Goal: Find specific page/section

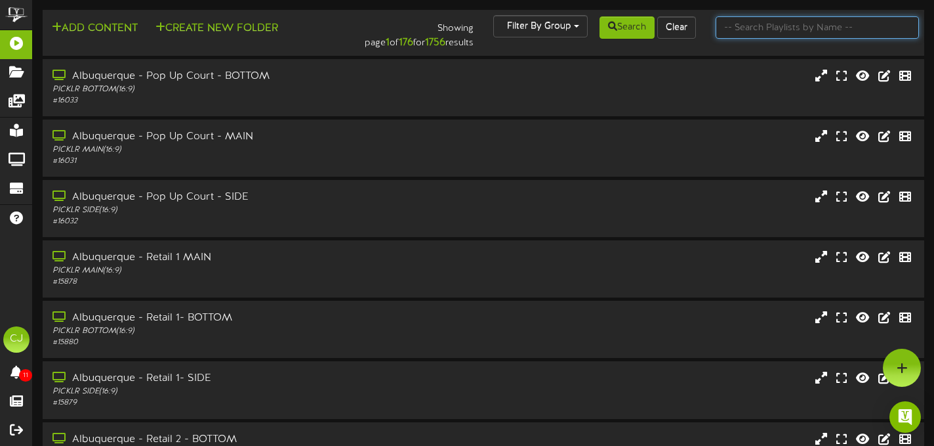
click at [803, 33] on input "text" at bounding box center [817, 27] width 203 height 22
type input "burlington"
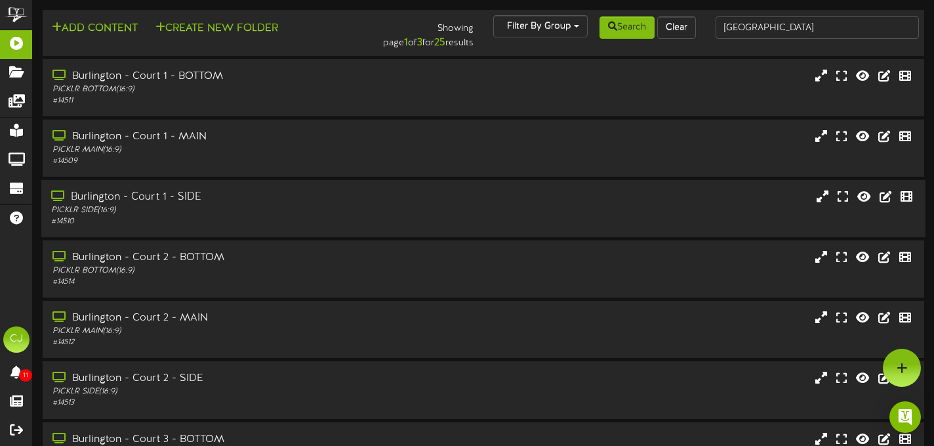
scroll to position [268, 0]
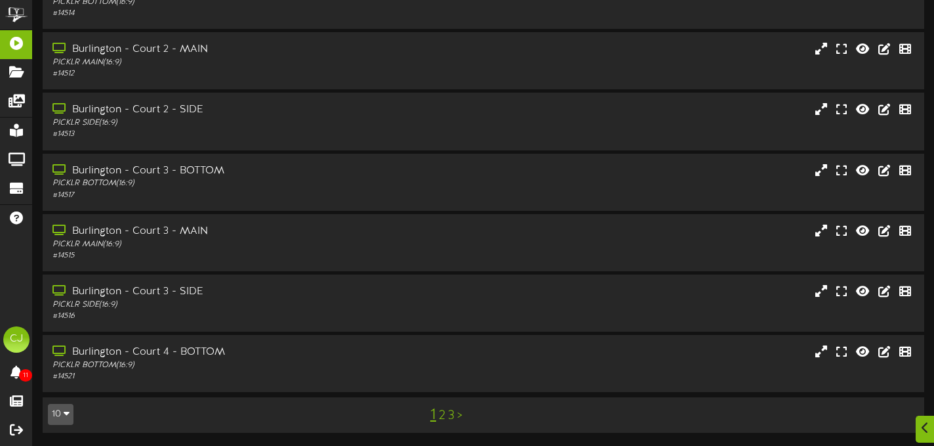
click at [451, 409] on link "3" at bounding box center [451, 415] width 7 height 14
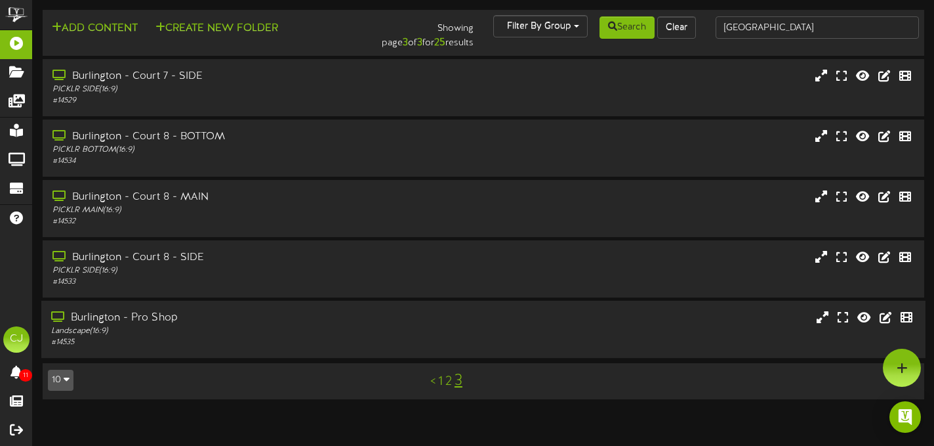
click at [357, 316] on div "Burlington - Pro Shop" at bounding box center [225, 317] width 349 height 15
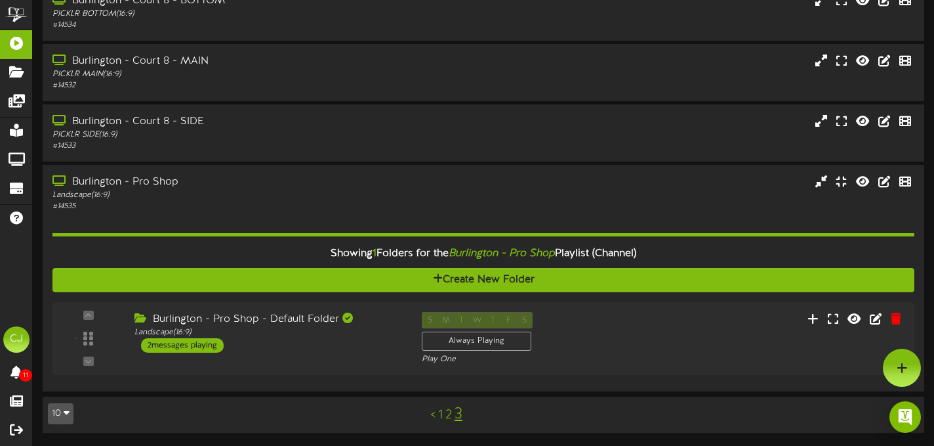
scroll to position [136, 0]
click at [350, 335] on div "Landscape ( 16:9 )" at bounding box center [265, 332] width 271 height 11
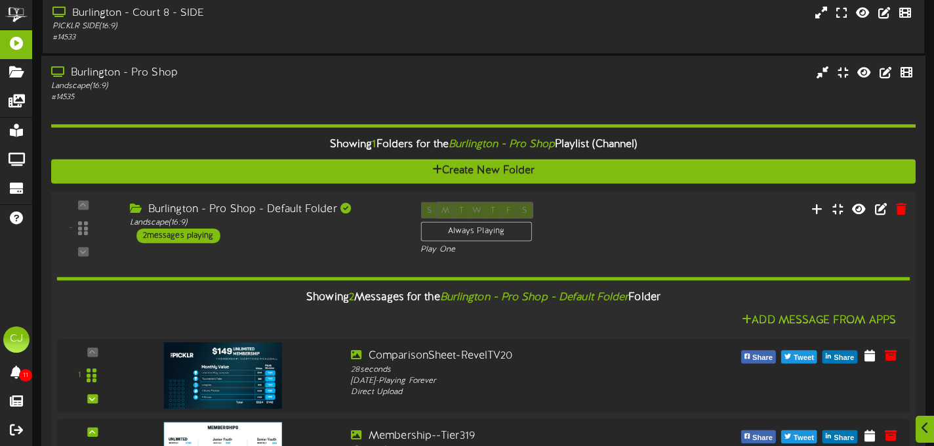
scroll to position [375, 0]
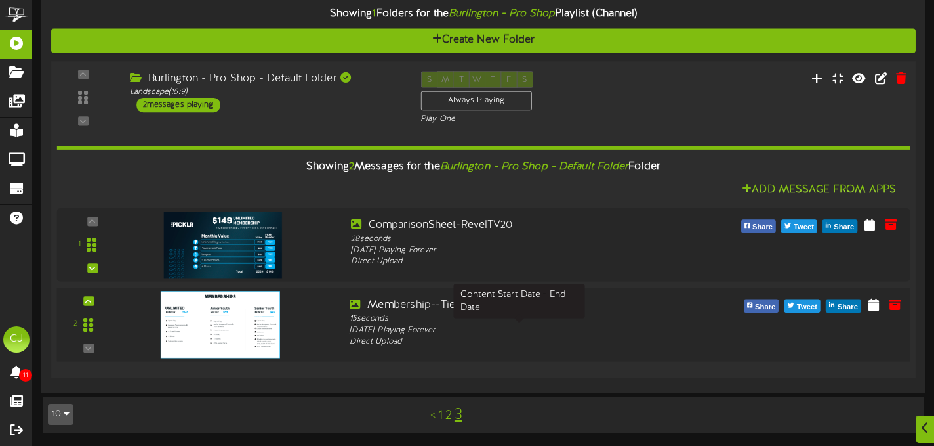
click at [507, 330] on div "Friday, 4/25/2025 - Playing Forever" at bounding box center [519, 330] width 339 height 12
